Goal: Task Accomplishment & Management: Manage account settings

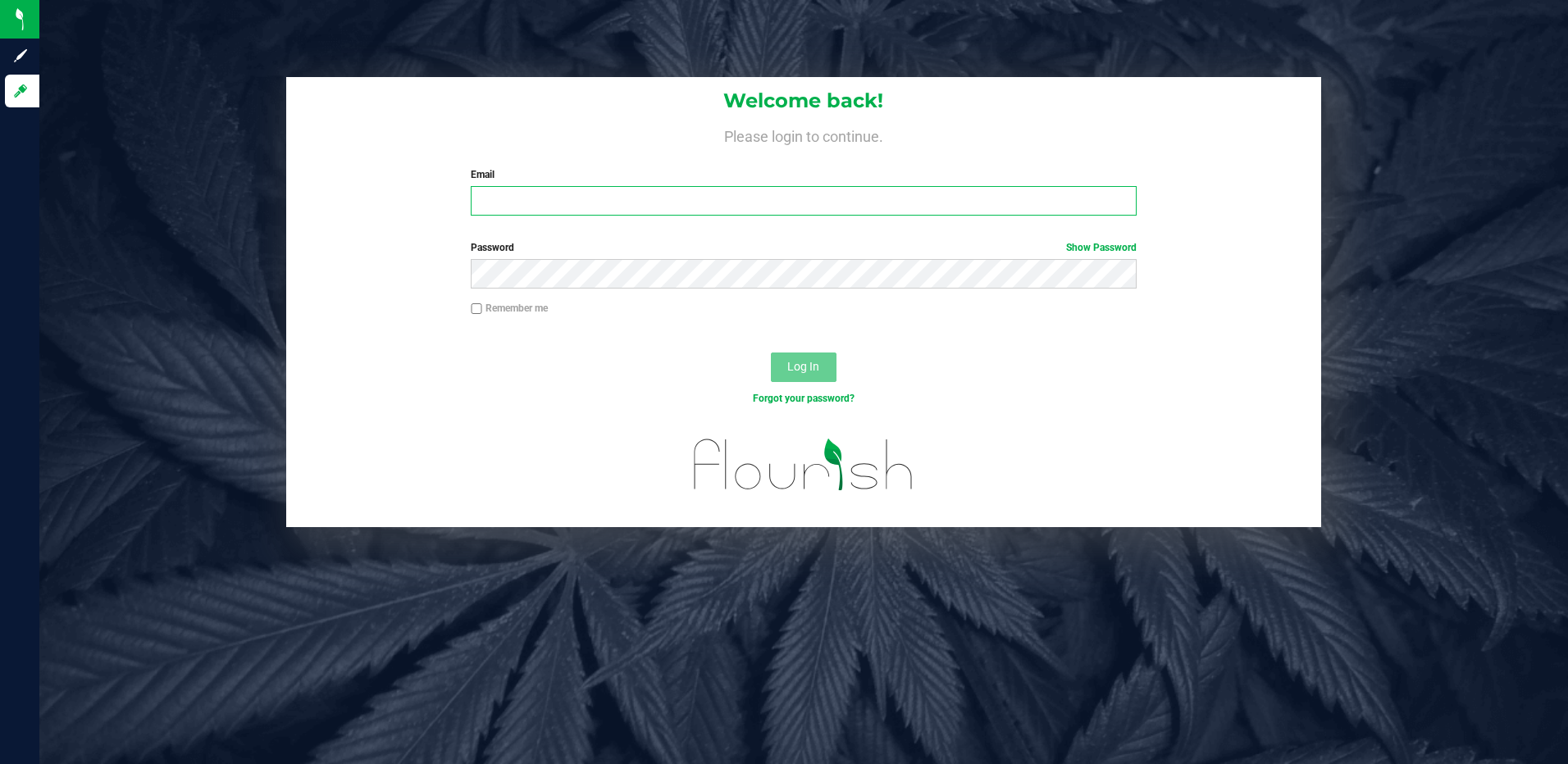
click at [967, 193] on input "Email" at bounding box center [804, 201] width 666 height 30
type input "[EMAIL_ADDRESS][DOMAIN_NAME]"
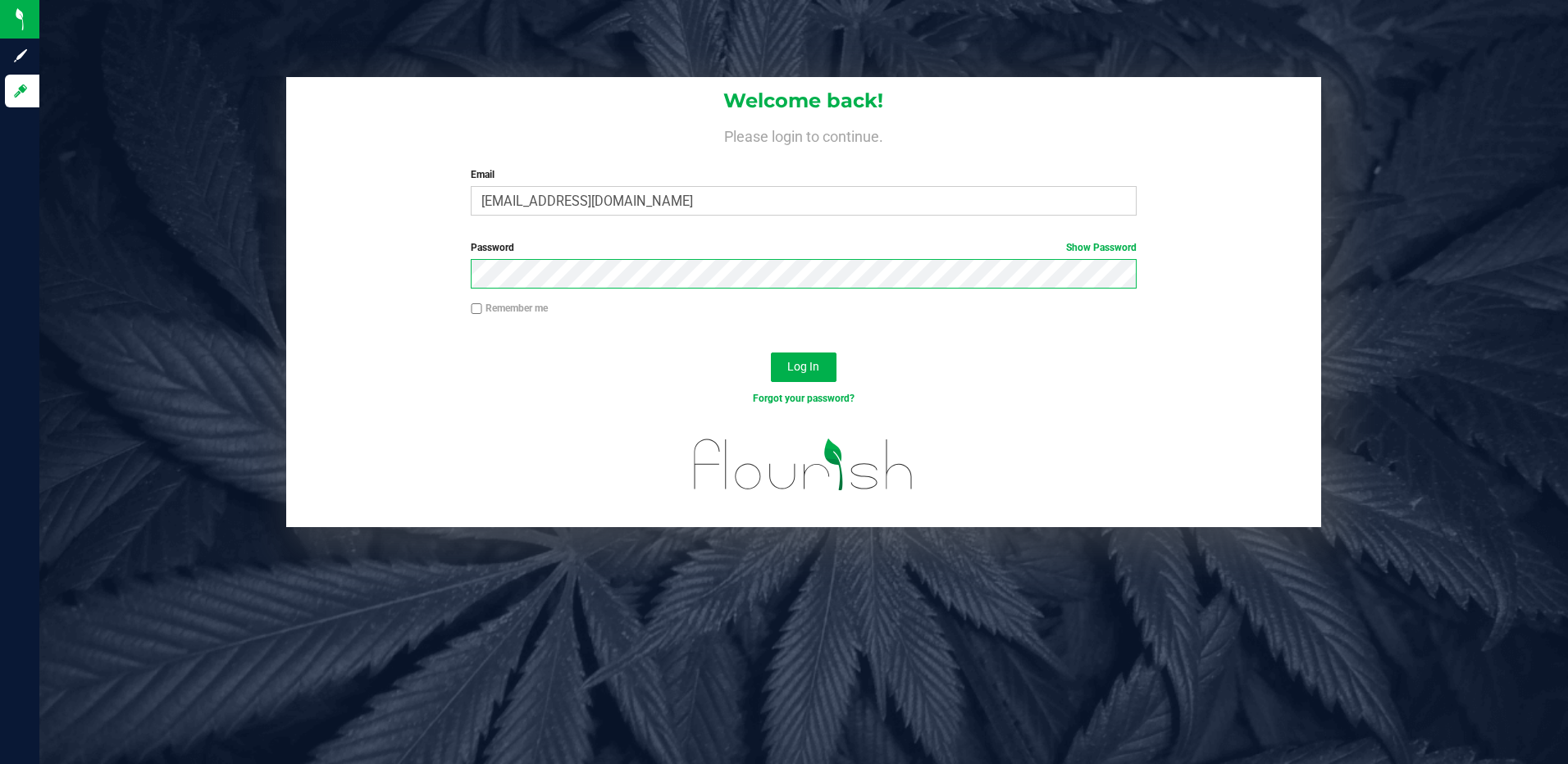
click at [770, 353] on button "Log In" at bounding box center [803, 368] width 65 height 30
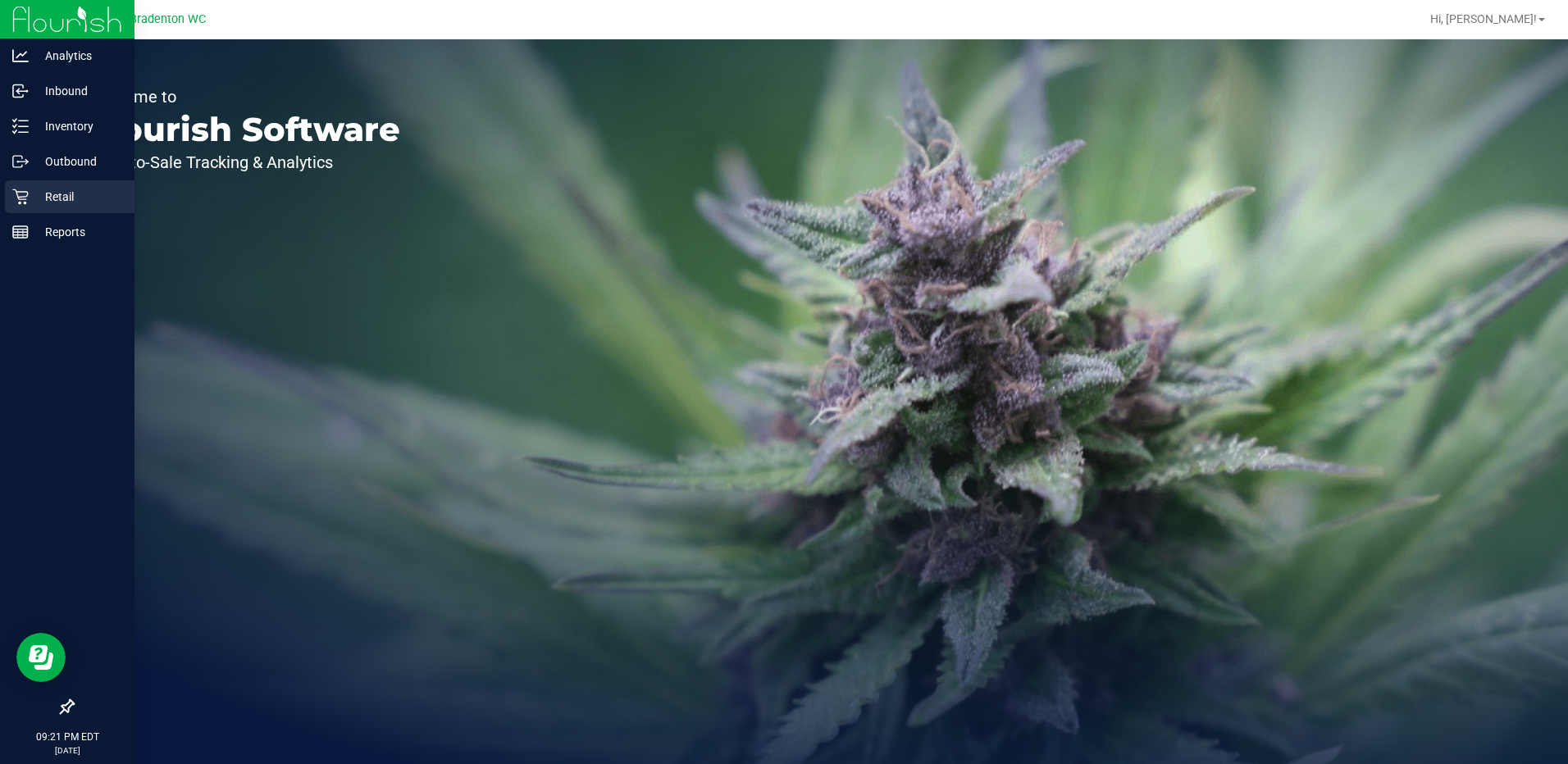
click at [81, 204] on p "Retail" at bounding box center [78, 196] width 99 height 20
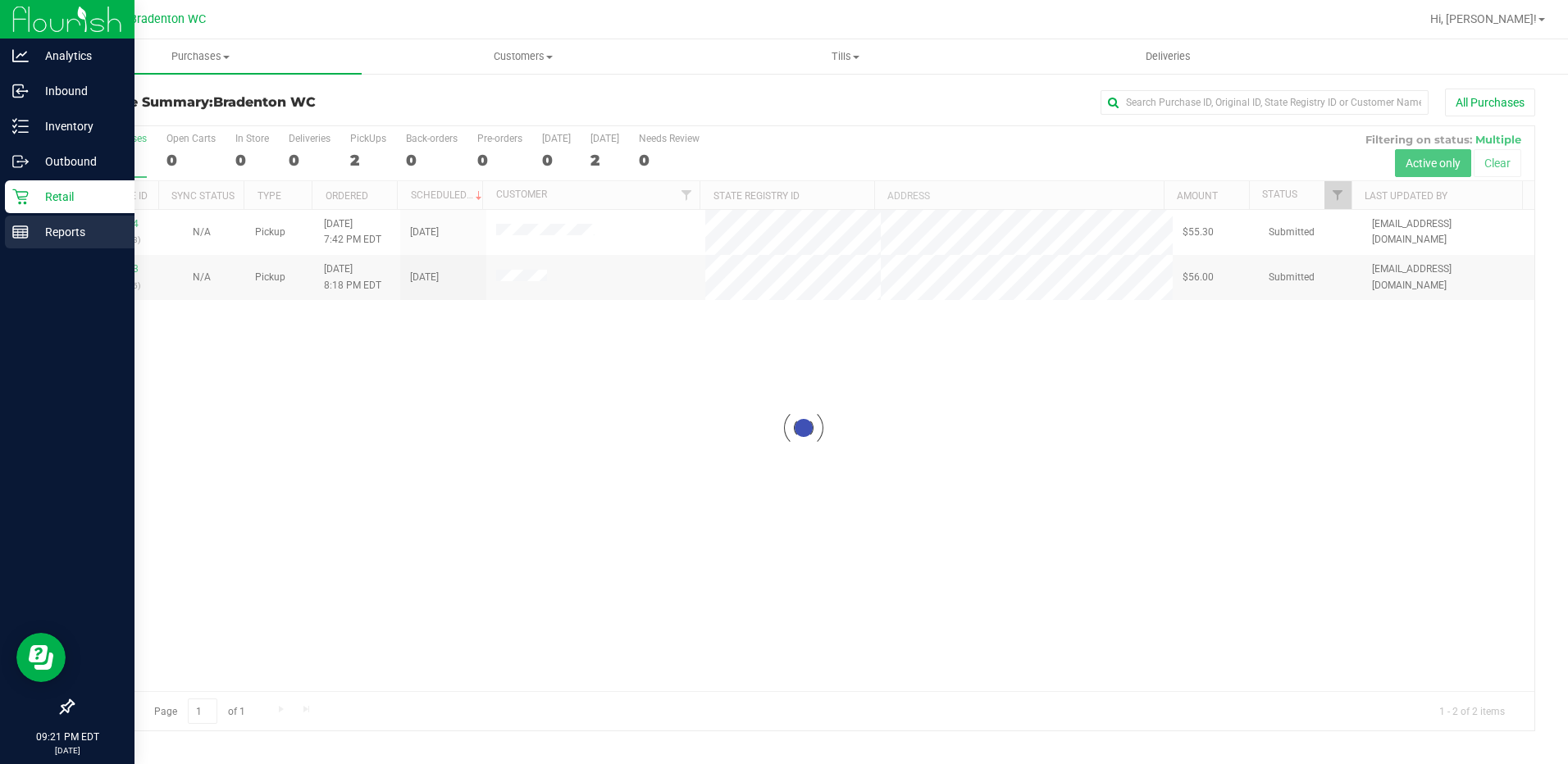
click at [44, 229] on p "Reports" at bounding box center [78, 231] width 99 height 20
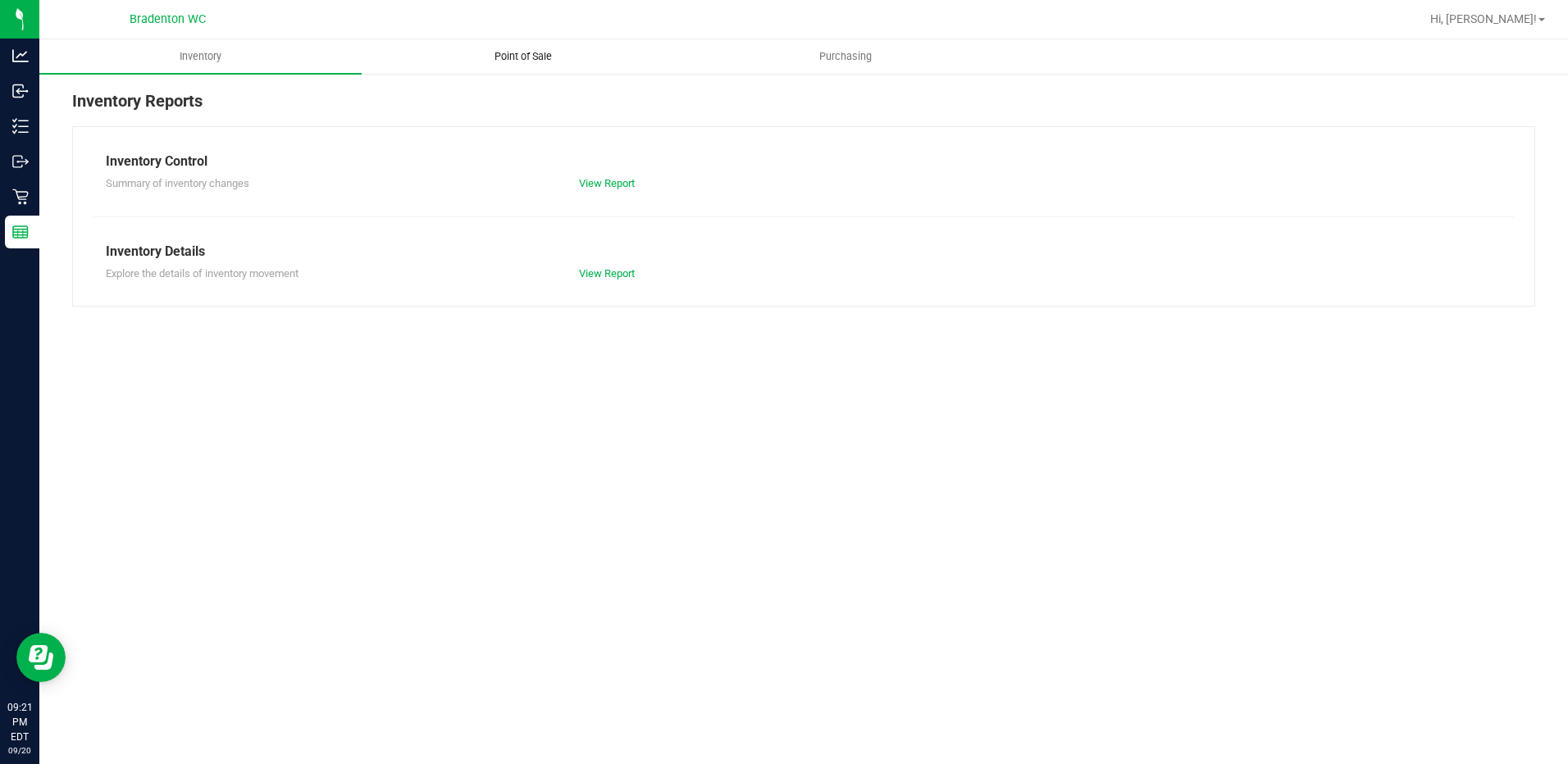
click at [528, 53] on span "Point of Sale" at bounding box center [522, 57] width 102 height 15
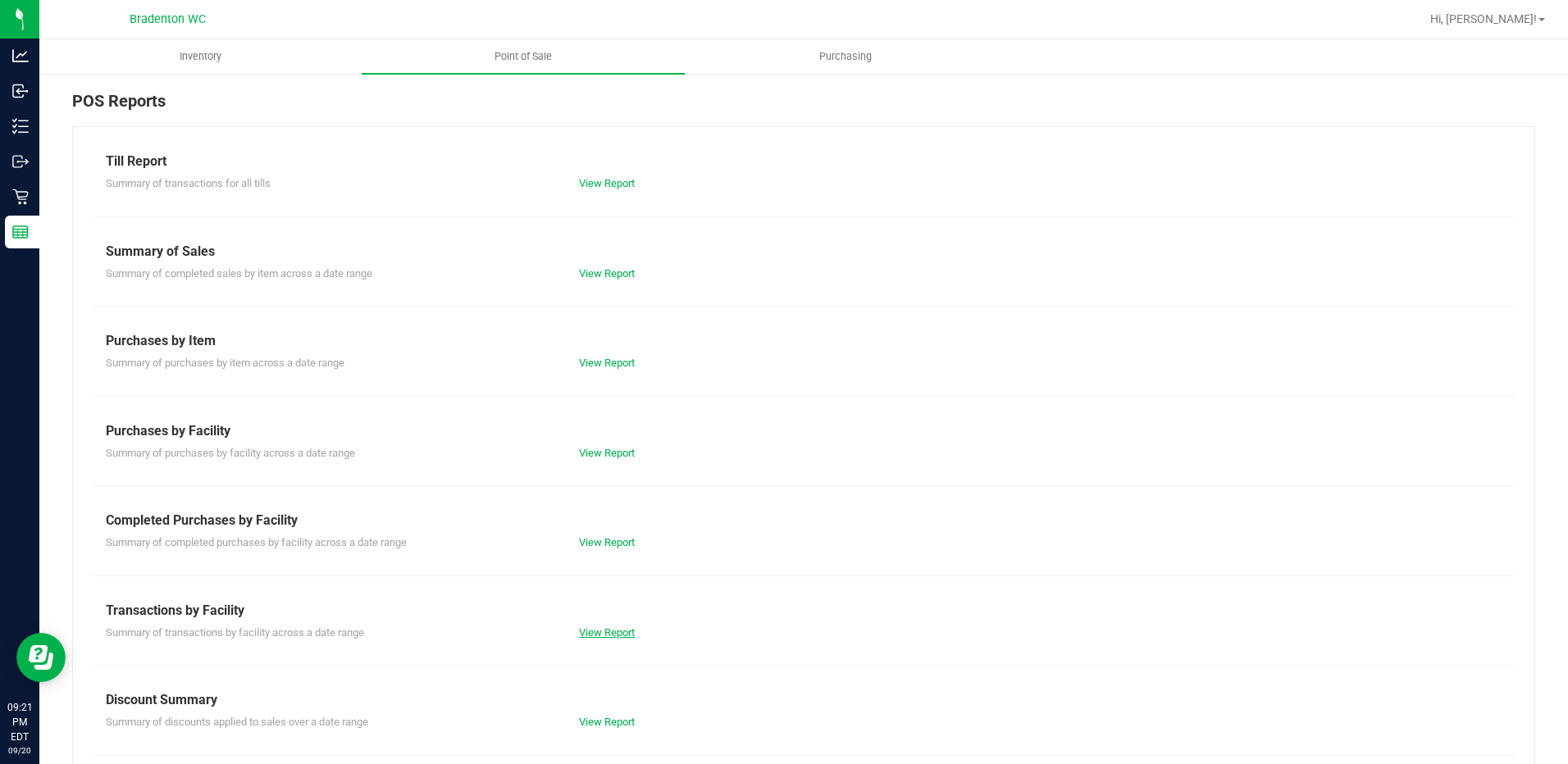
click at [621, 632] on link "View Report" at bounding box center [607, 632] width 56 height 12
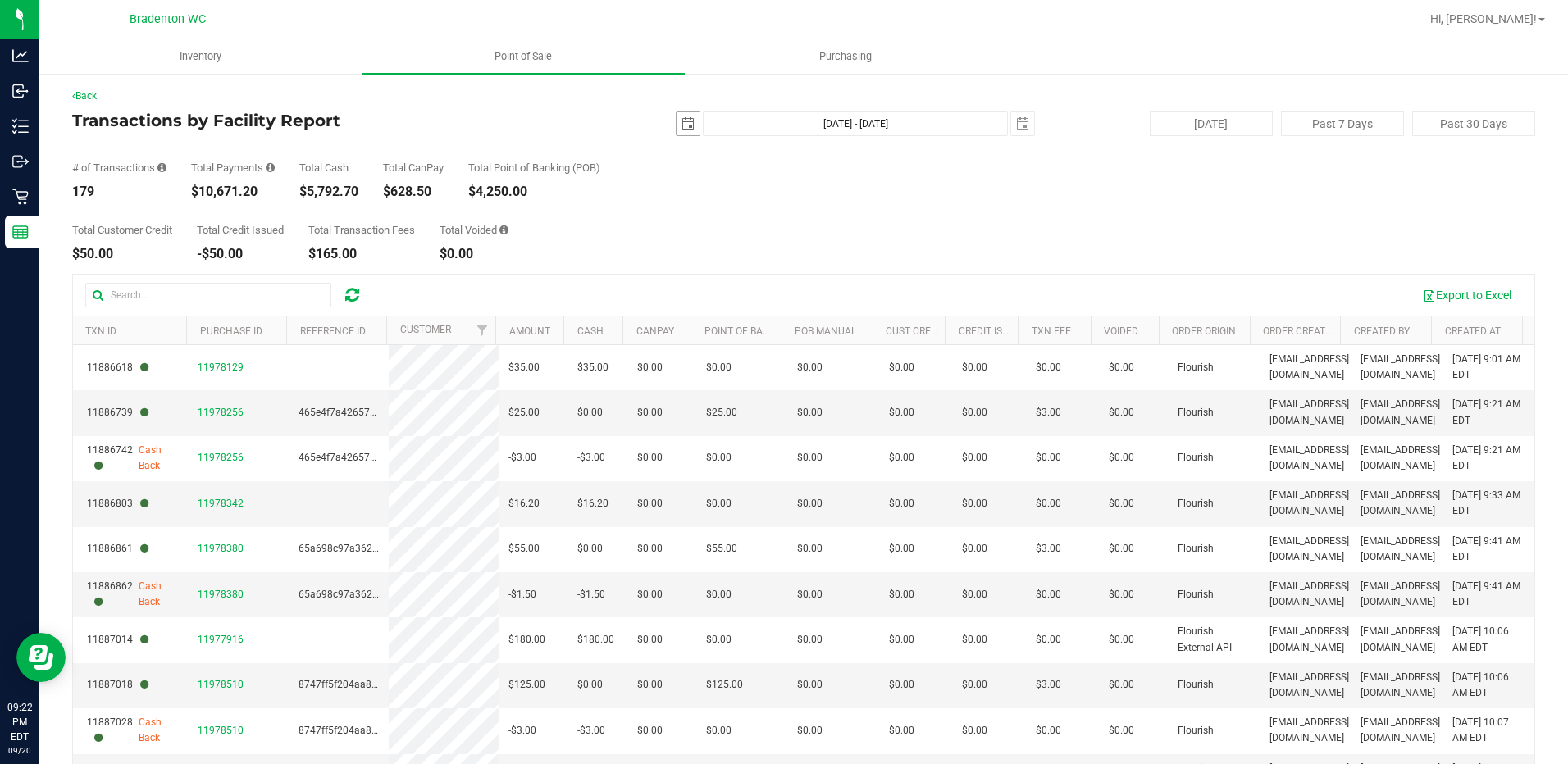
click at [683, 126] on span "select" at bounding box center [688, 124] width 13 height 13
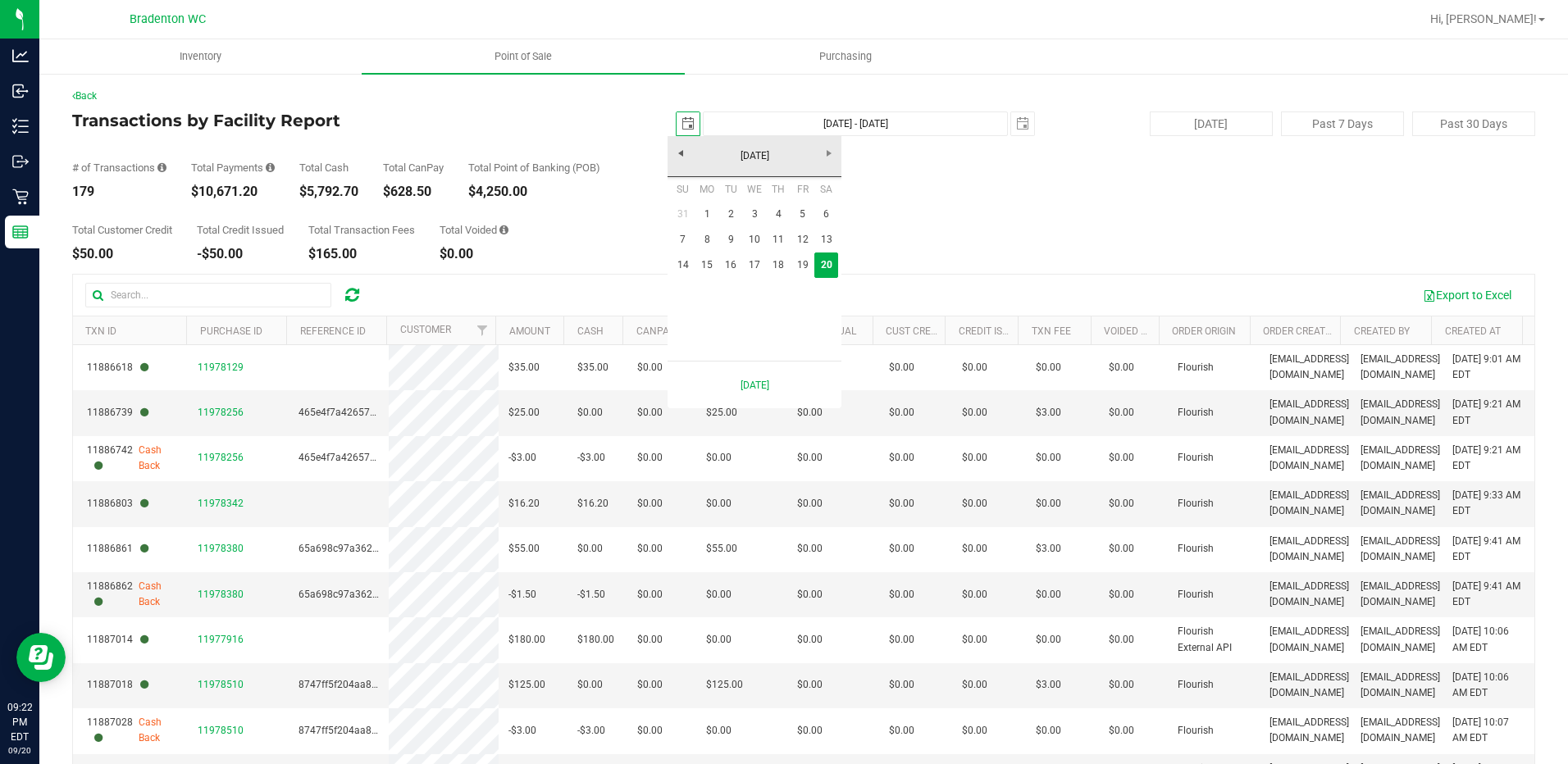
scroll to position [0, 41]
click at [822, 234] on link "13" at bounding box center [826, 240] width 23 height 25
type input "[DATE]"
type input "[DATE] - [DATE]"
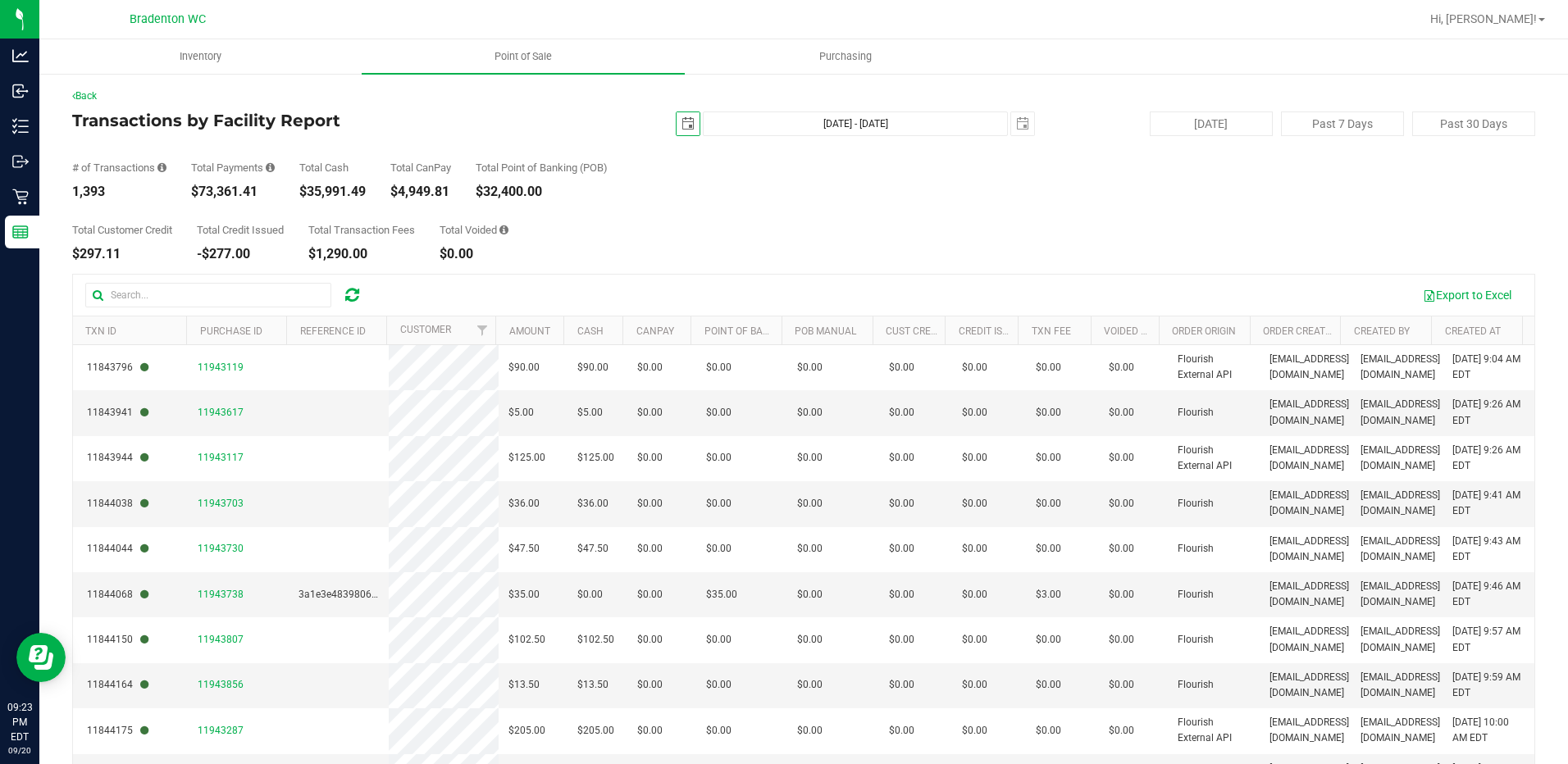
click at [683, 126] on span "select" at bounding box center [688, 124] width 13 height 13
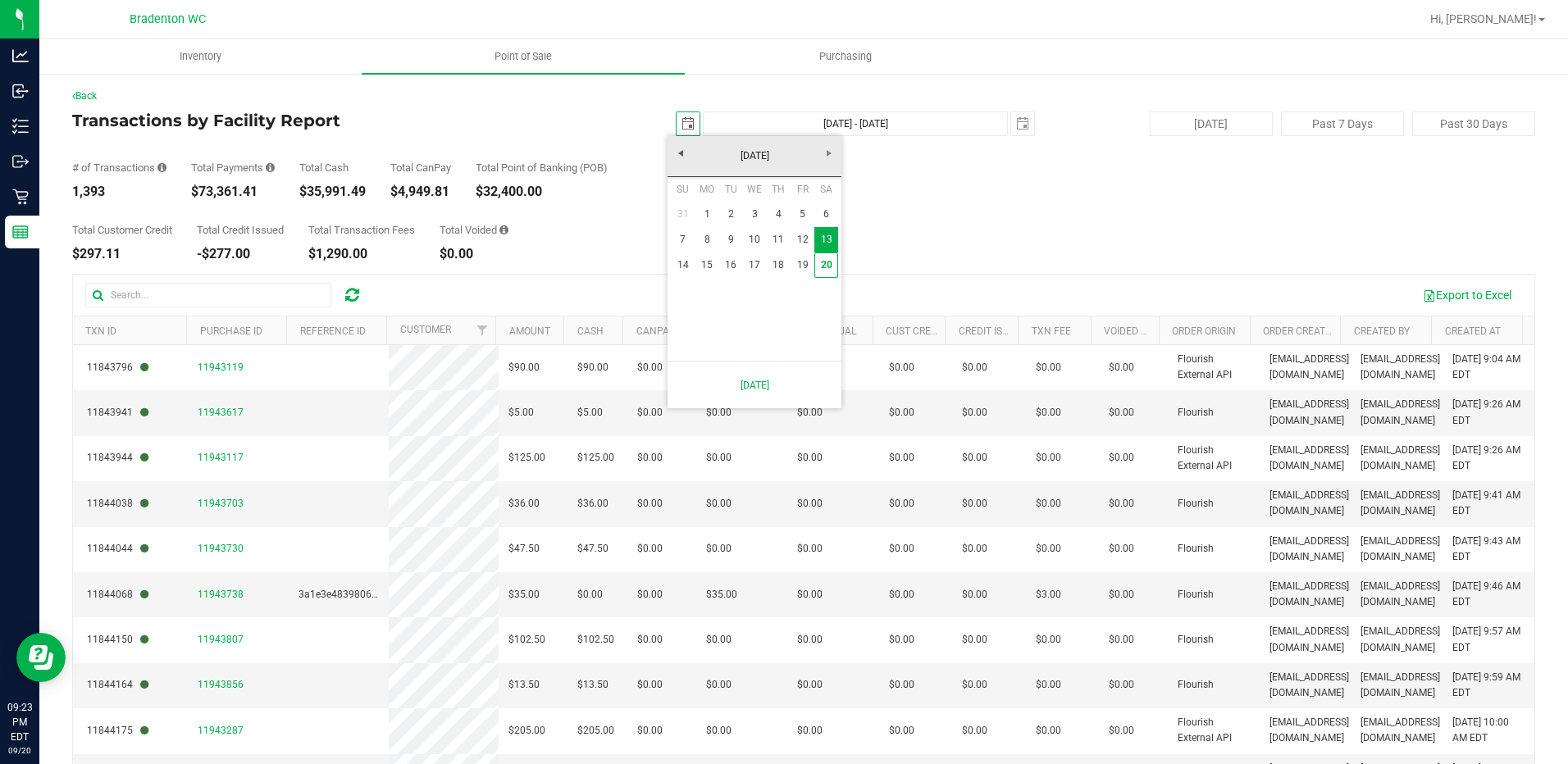
click at [937, 192] on div "# of Transactions 1,393 Total Payments $73,361.41 Total Cash $35,991.49 Total C…" at bounding box center [803, 167] width 1464 height 63
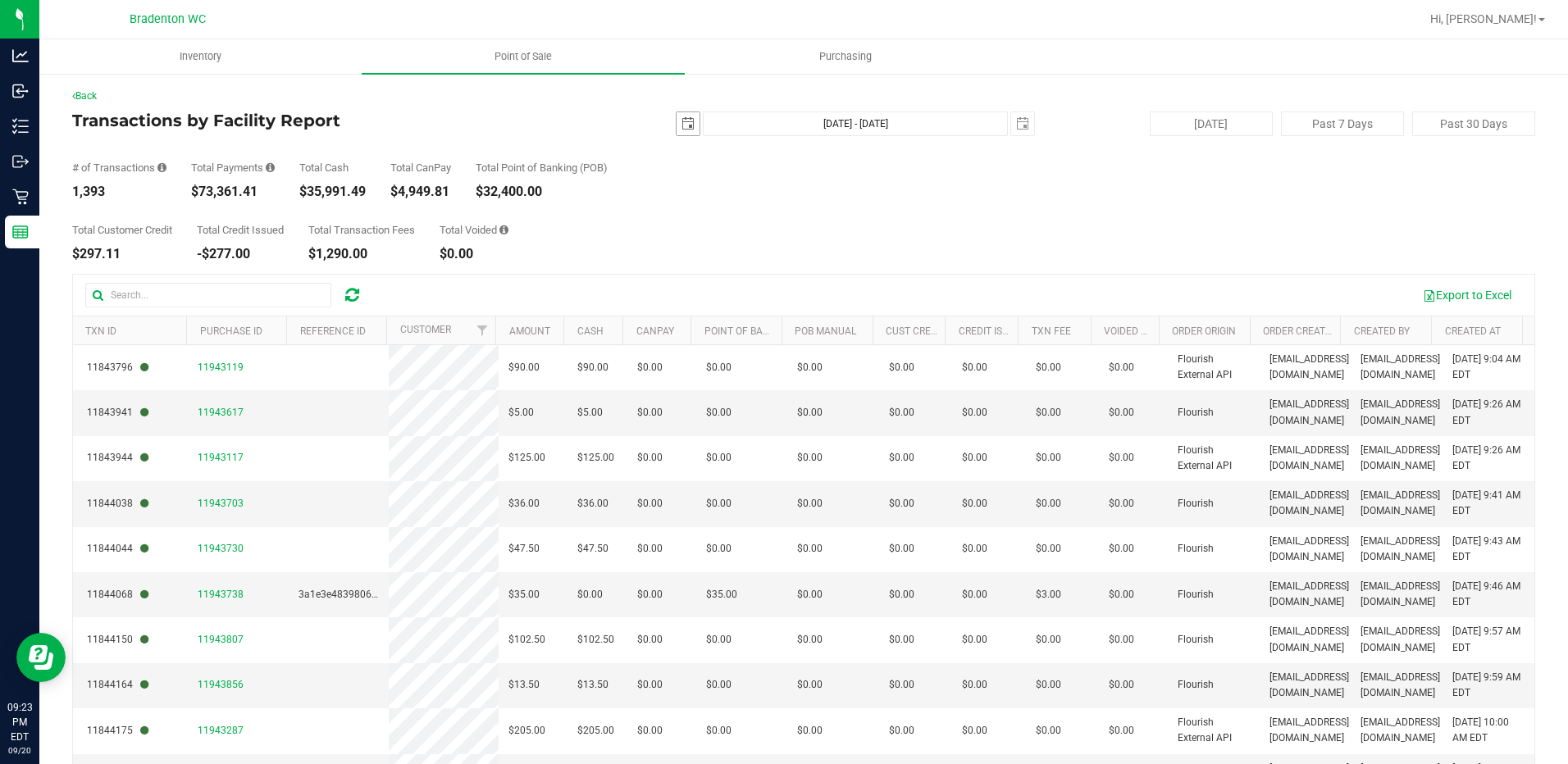
click at [682, 130] on span "select" at bounding box center [688, 124] width 13 height 13
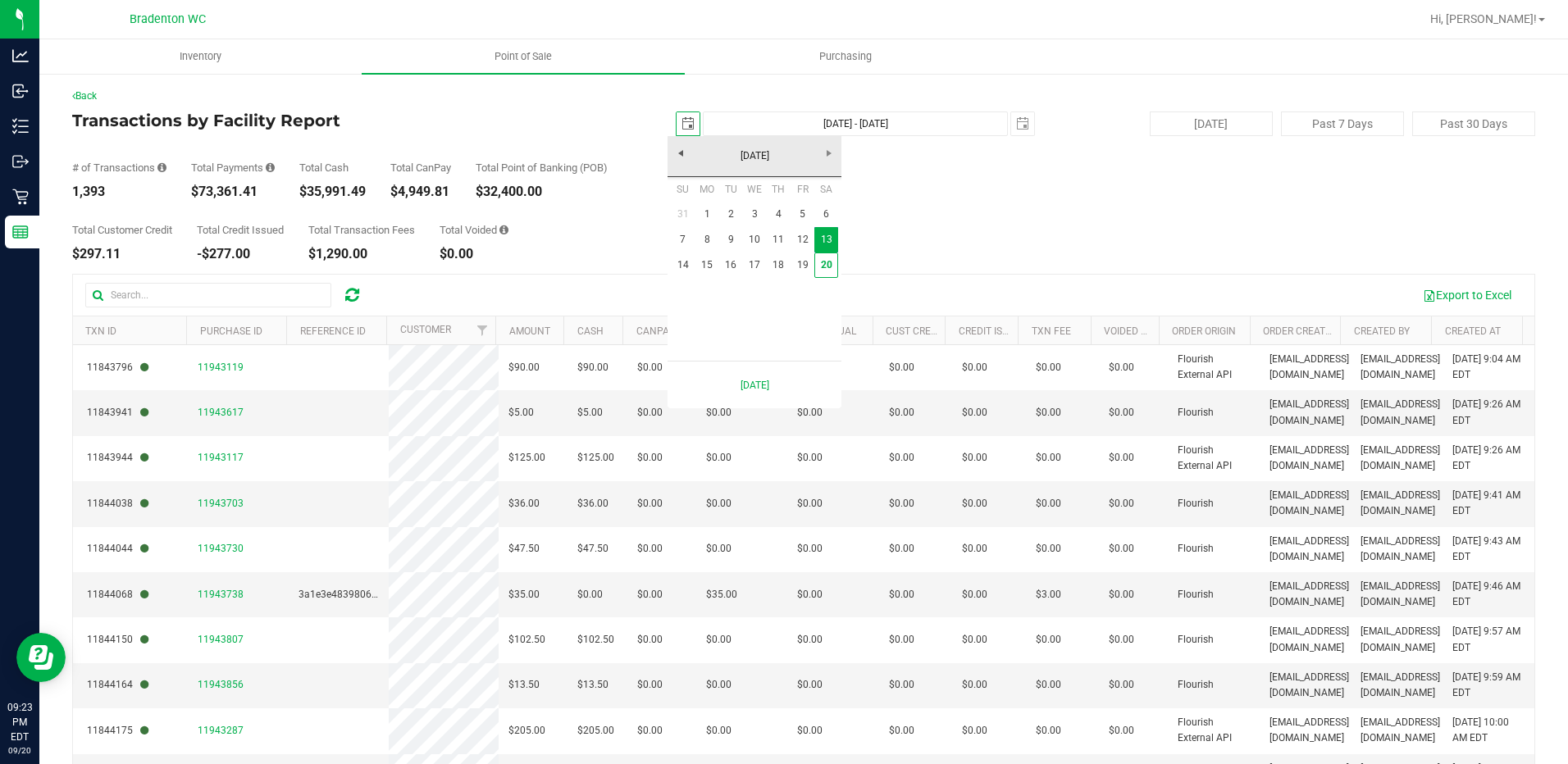
scroll to position [0, 41]
drag, startPoint x: 710, startPoint y: 217, endPoint x: 726, endPoint y: 215, distance: 16.1
click at [710, 216] on link "1" at bounding box center [706, 214] width 23 height 25
type input "[DATE]"
type input "[DATE] - [DATE]"
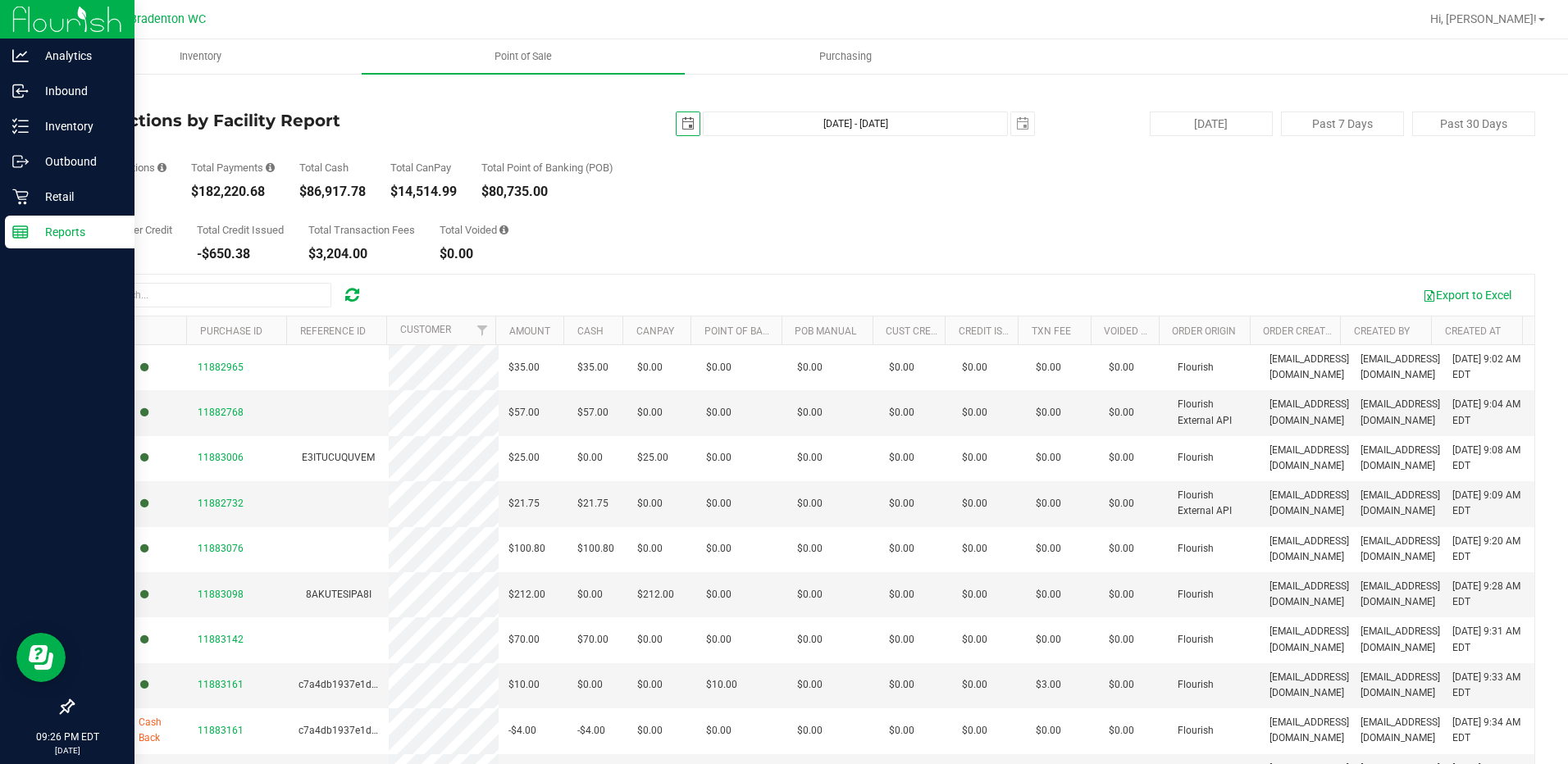
click at [51, 241] on p "Reports" at bounding box center [78, 231] width 99 height 20
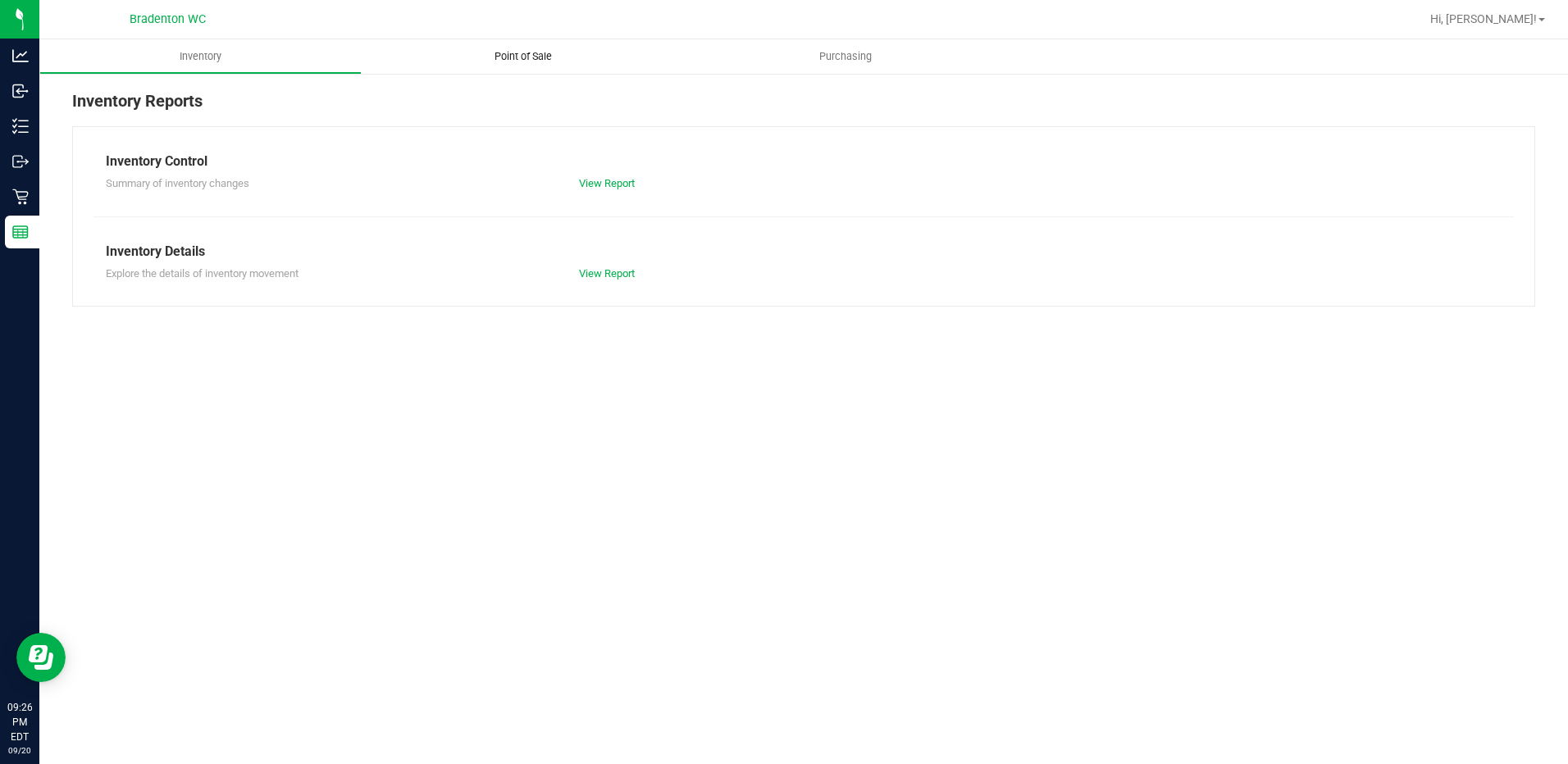
click at [534, 61] on span "Point of Sale" at bounding box center [522, 57] width 102 height 15
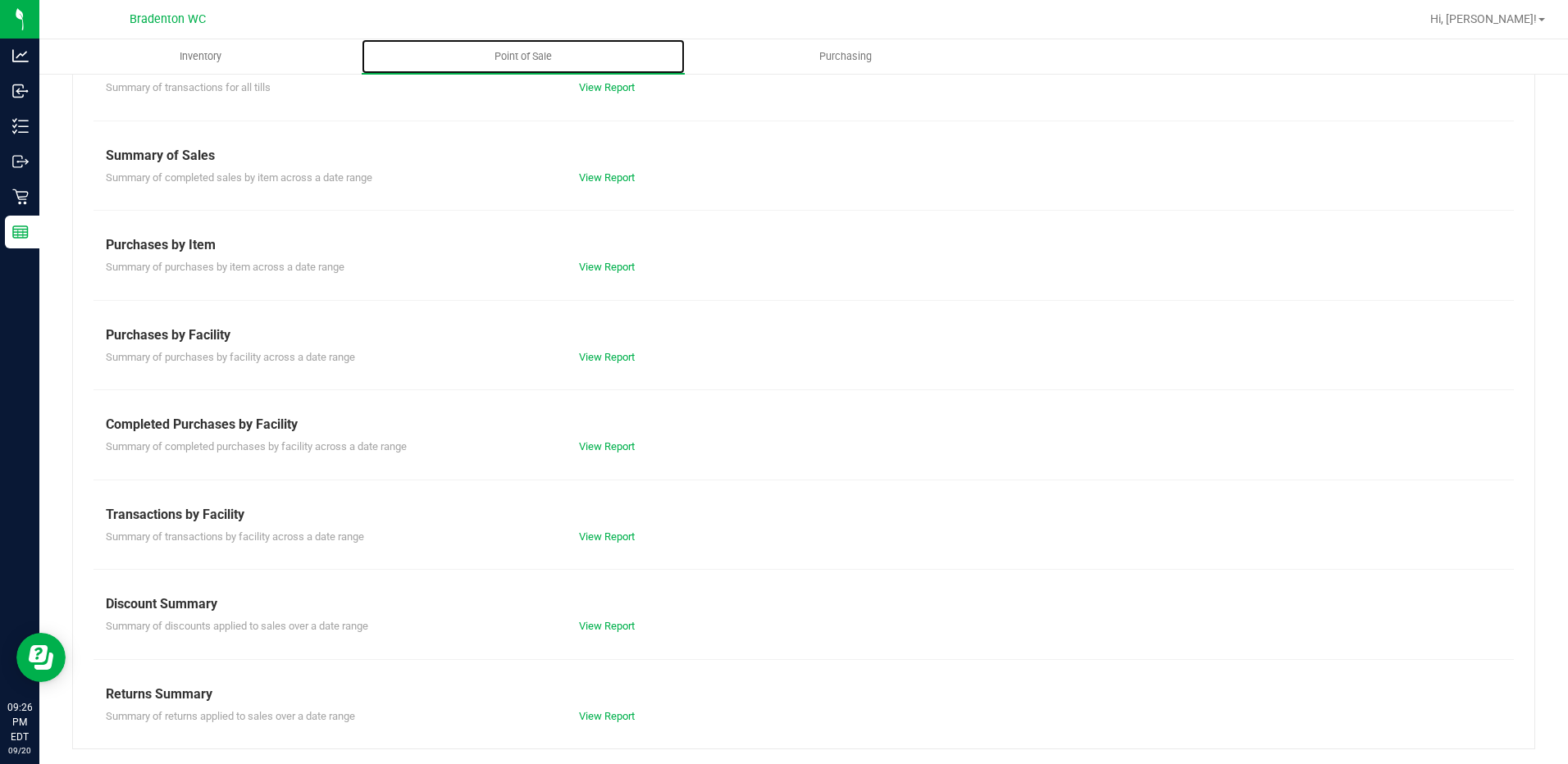
scroll to position [98, 0]
click at [600, 354] on link "View Report" at bounding box center [607, 355] width 56 height 12
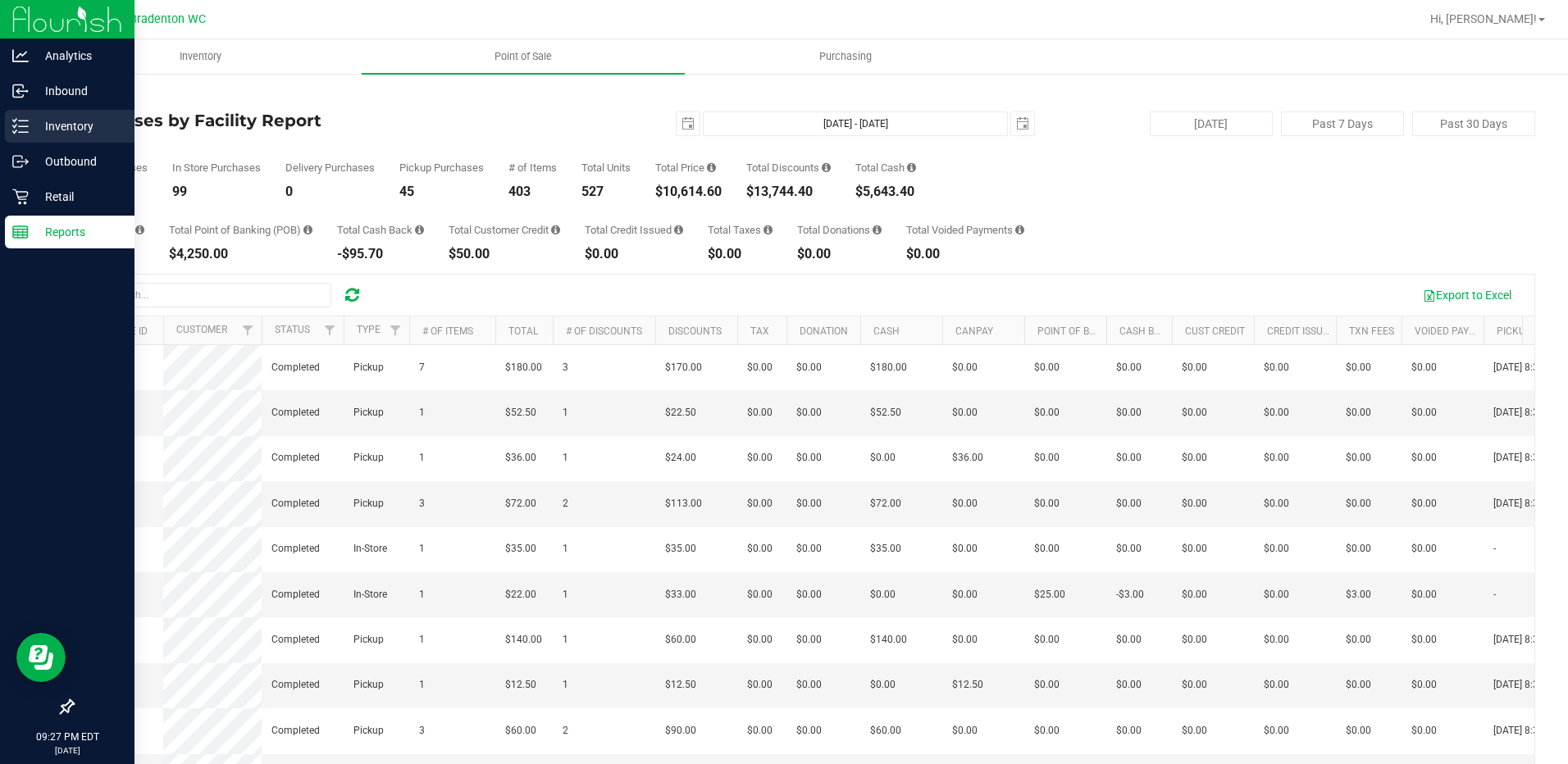
click at [71, 116] on div "Inventory" at bounding box center [69, 126] width 130 height 33
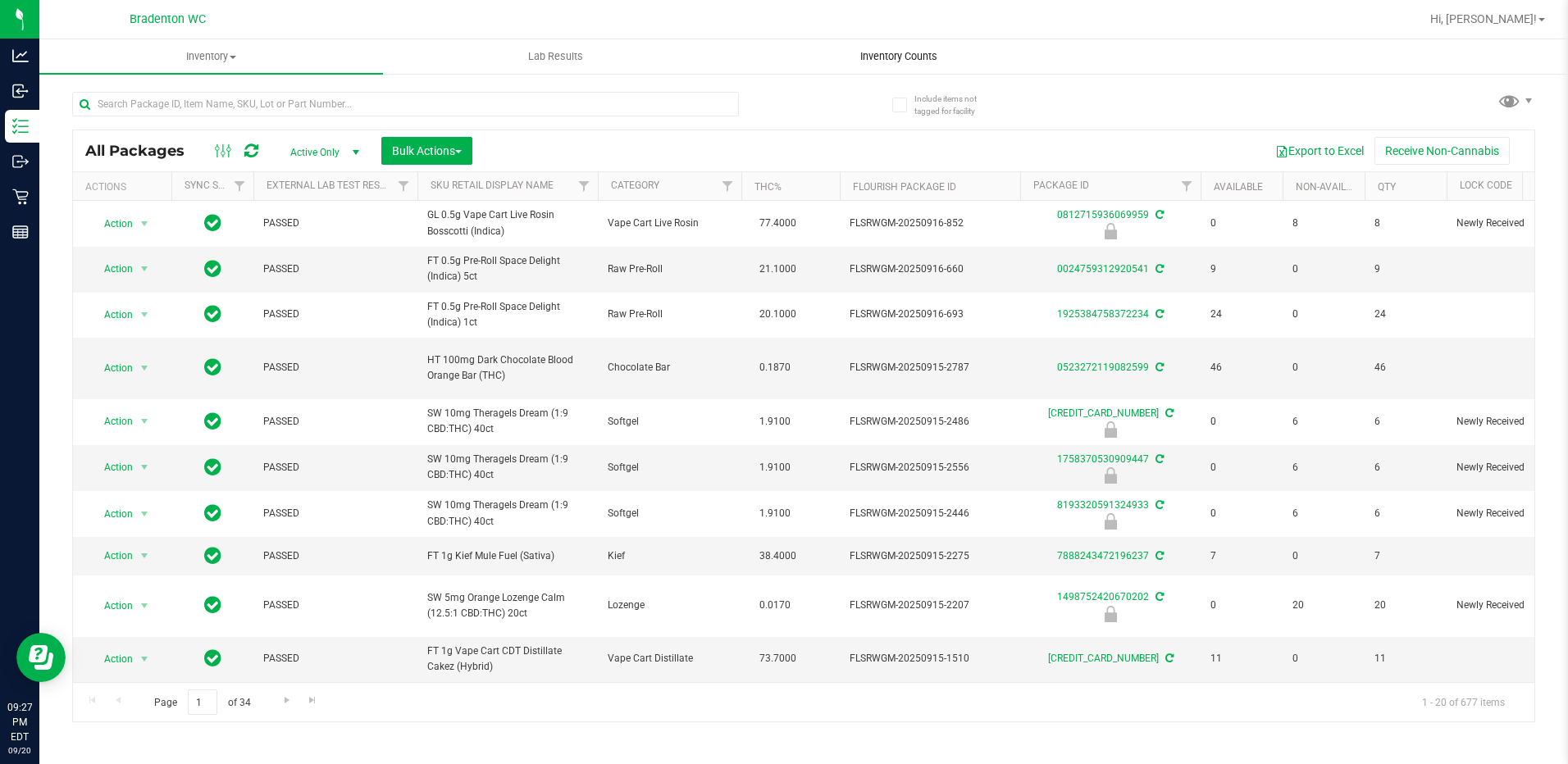
click at [836, 55] on uib-tab-heading "Inventory Counts" at bounding box center [899, 56] width 342 height 33
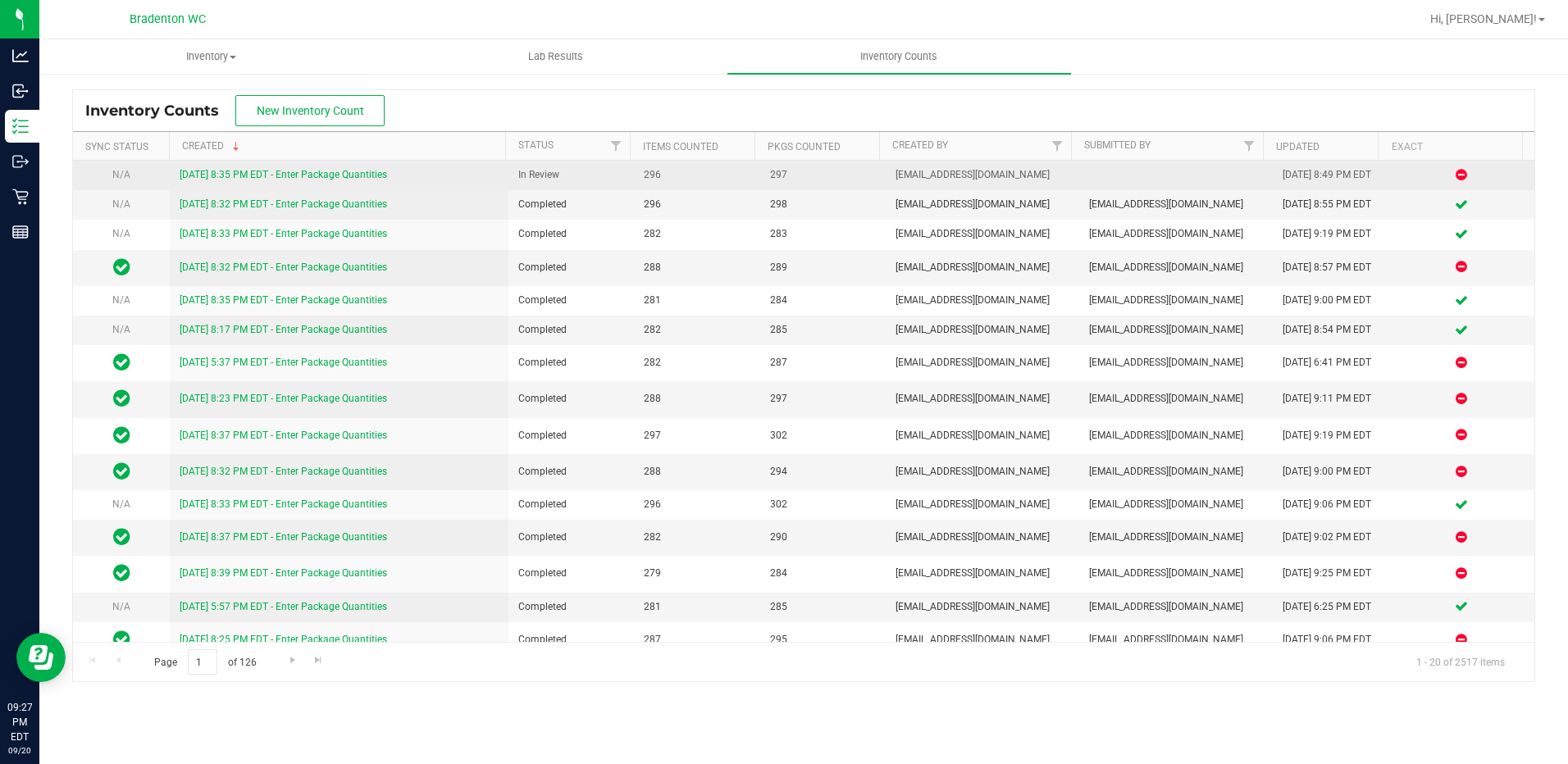
click at [317, 178] on link "[DATE] 8:35 PM EDT - Enter Package Quantities" at bounding box center [284, 174] width 207 height 11
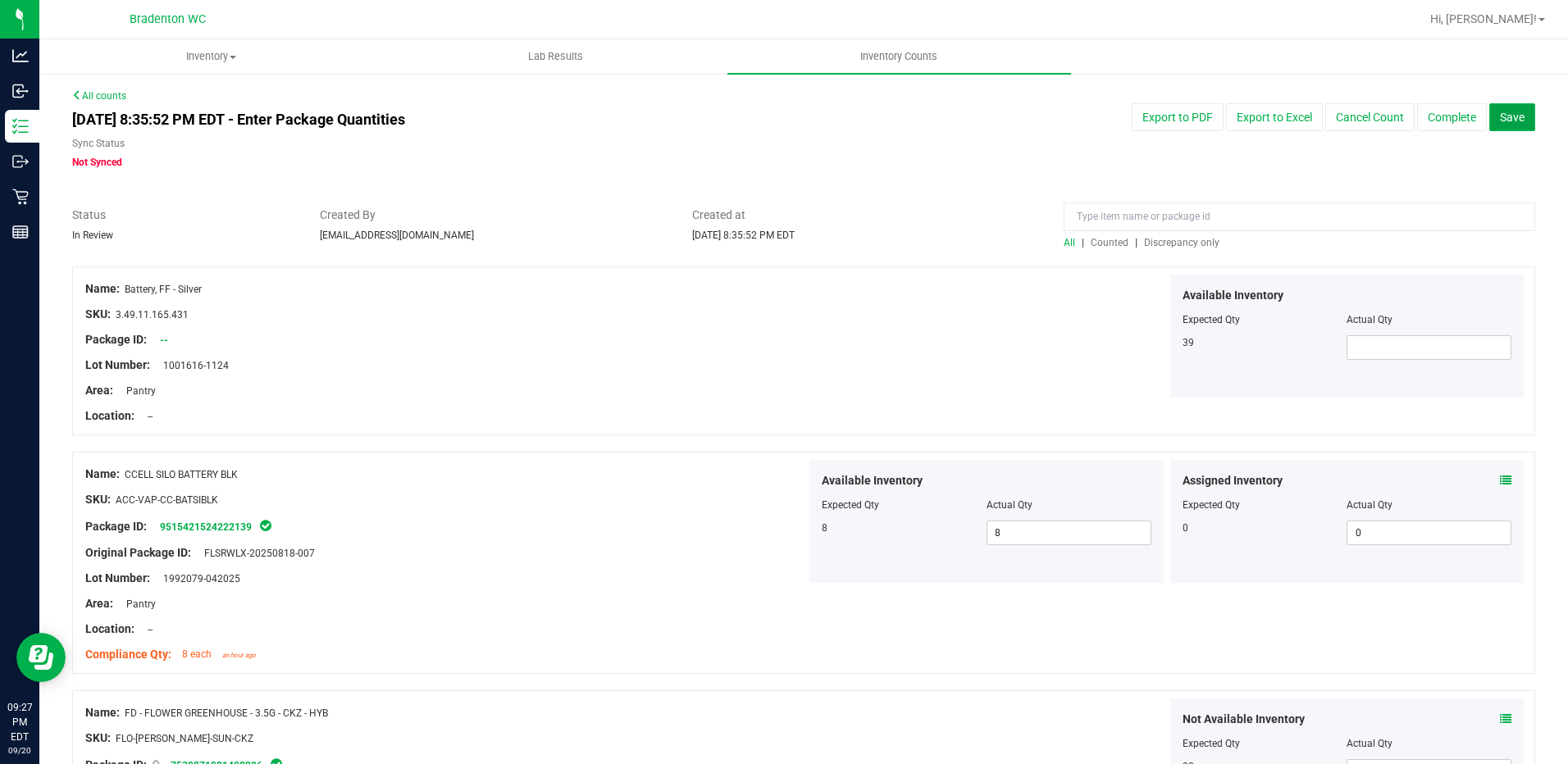
click at [1503, 127] on button "Save" at bounding box center [1512, 118] width 46 height 28
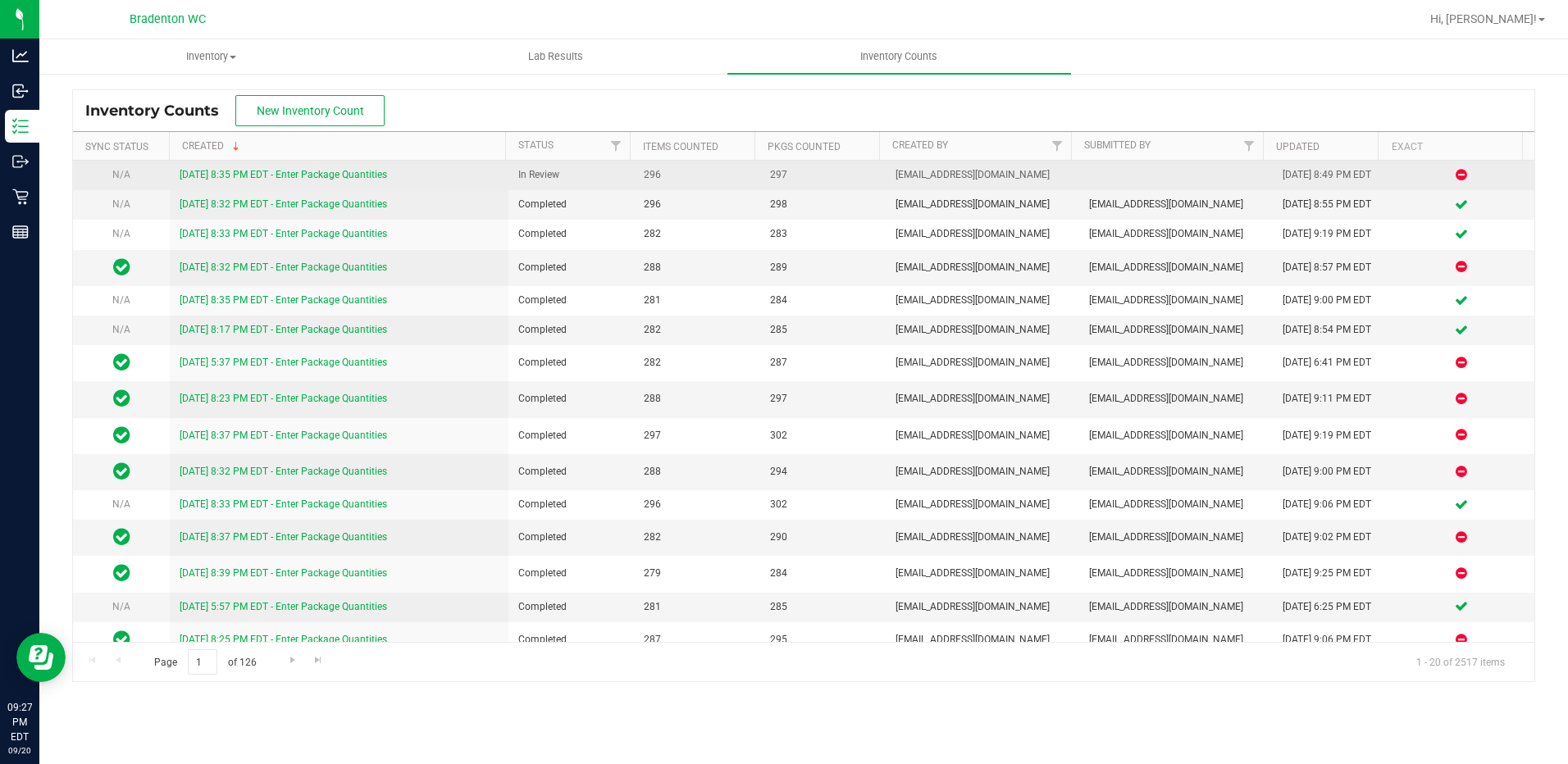
click at [282, 176] on link "[DATE] 8:35 PM EDT - Enter Package Quantities" at bounding box center [284, 174] width 207 height 11
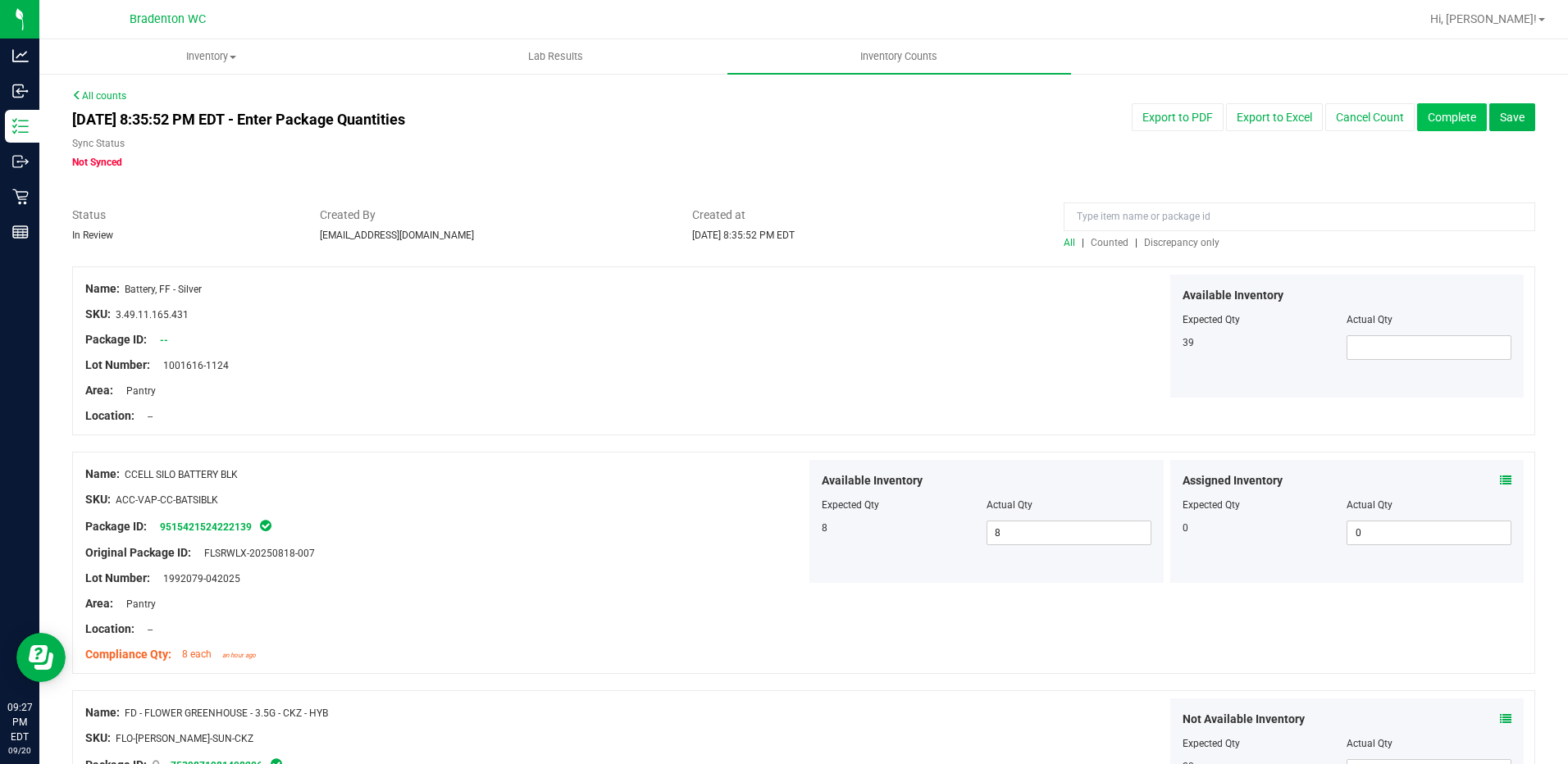
click at [1430, 115] on button "Complete" at bounding box center [1451, 118] width 70 height 28
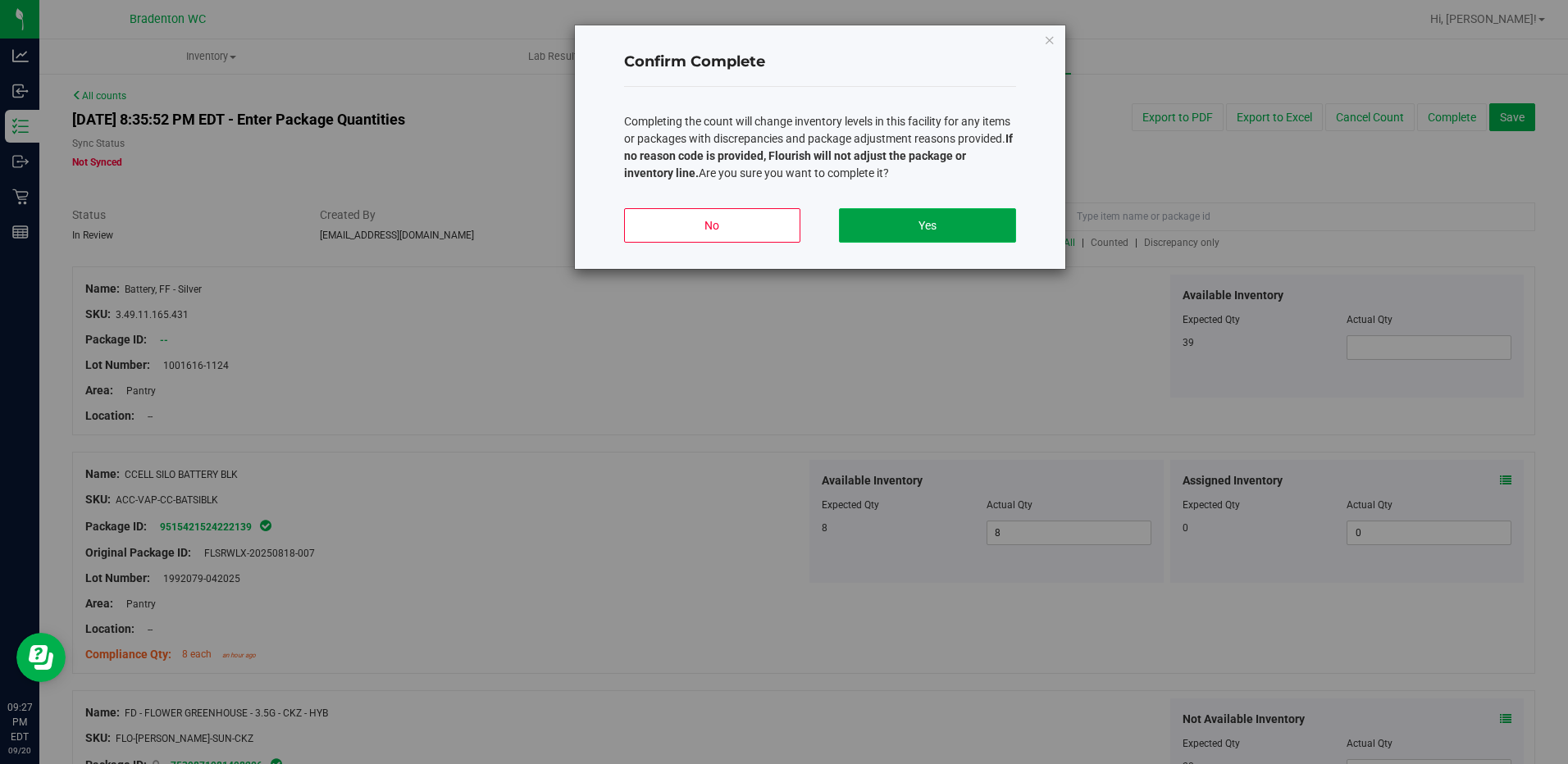
click at [880, 227] on button "Yes" at bounding box center [926, 225] width 176 height 35
